Goal: Task Accomplishment & Management: Manage account settings

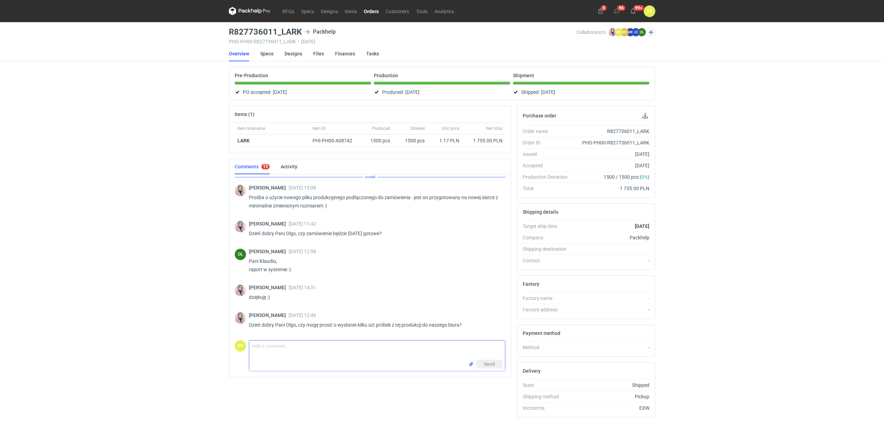
scroll to position [432, 0]
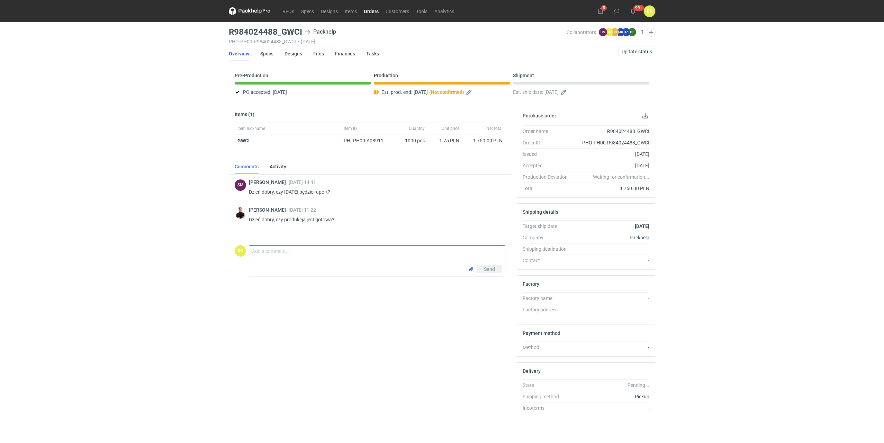
click at [280, 257] on textarea "Comment message" at bounding box center [377, 254] width 256 height 19
type textarea "Dzień dobry Panie Tomaszu. Już wrzucam raport."
click at [486, 269] on span "Send" at bounding box center [489, 269] width 11 height 5
click at [634, 52] on span "Update status" at bounding box center [637, 51] width 30 height 5
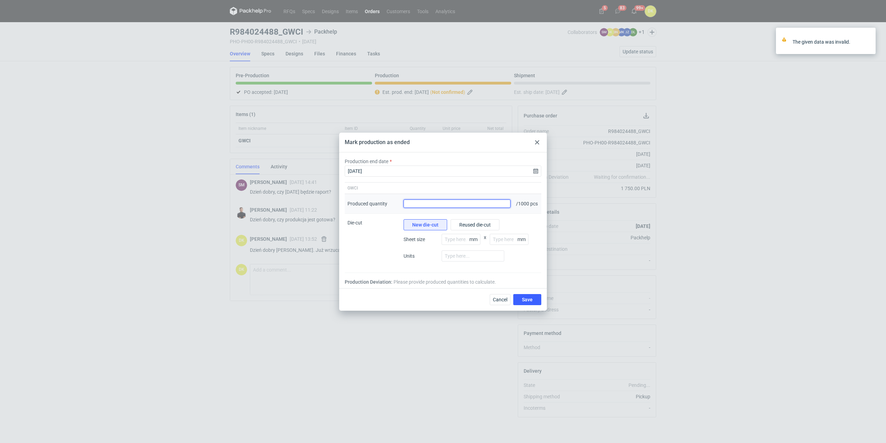
click at [418, 203] on input "Produced quantity" at bounding box center [457, 203] width 107 height 8
click at [426, 202] on input "Produced quantity" at bounding box center [457, 203] width 107 height 8
type input "1000"
click at [529, 301] on span "Save" at bounding box center [527, 299] width 11 height 5
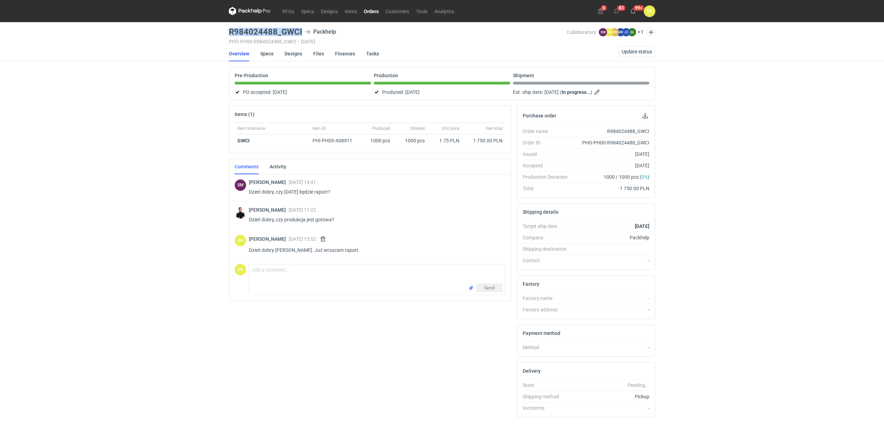
drag, startPoint x: 302, startPoint y: 28, endPoint x: 222, endPoint y: 36, distance: 80.7
click at [222, 36] on div "RFQs Specs Designs Items Orders Customers Tools Analytics 5 83 99+ DK Dominika …" at bounding box center [442, 221] width 884 height 443
copy h3 "R984024488_GWCI"
click at [292, 52] on link "Designs" at bounding box center [294, 53] width 18 height 15
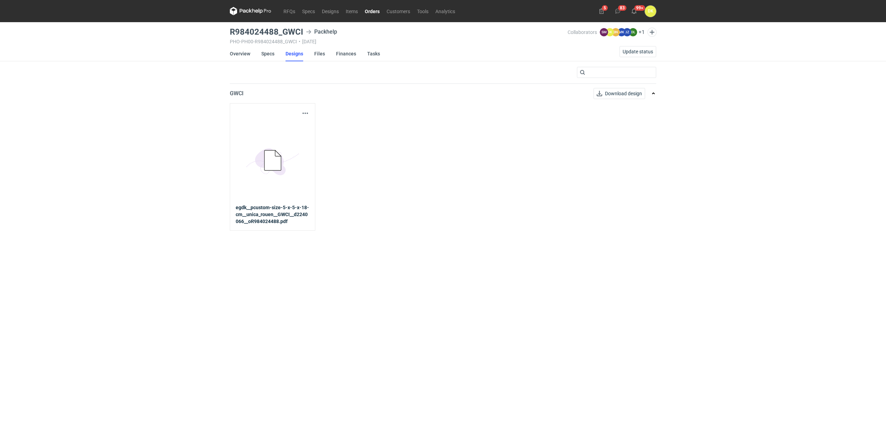
click at [268, 157] on icon at bounding box center [272, 160] width 17 height 20
click at [301, 115] on button "button" at bounding box center [305, 113] width 8 height 8
click at [276, 130] on link "Download design part" at bounding box center [275, 128] width 64 height 11
click at [116, 90] on div "RFQs Specs Designs Items Orders Customers Tools Analytics 5 83 99+ DK Dominika …" at bounding box center [443, 221] width 886 height 443
click at [239, 50] on link "Overview" at bounding box center [240, 53] width 20 height 15
